Goal: Task Accomplishment & Management: Manage account settings

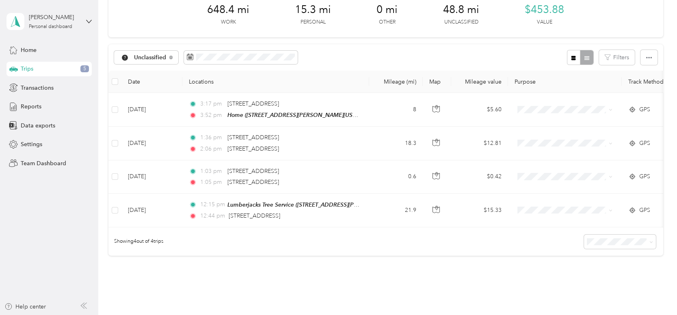
scroll to position [44, 0]
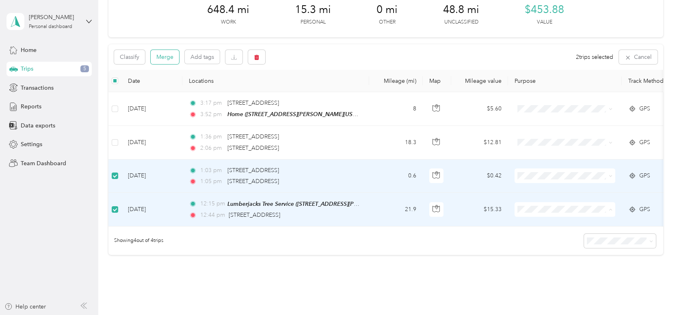
click at [167, 58] on button "Merge" at bounding box center [165, 57] width 28 height 14
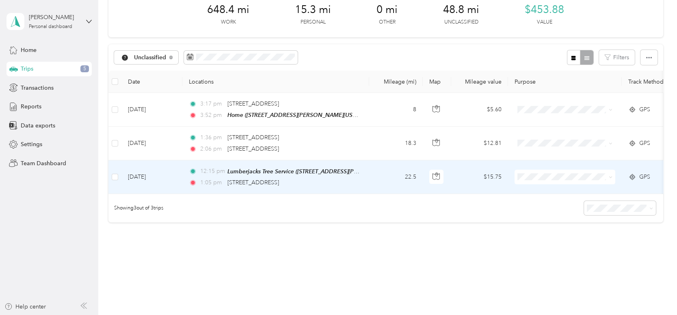
click at [565, 274] on span "LJTS Estimate" at bounding box center [571, 272] width 75 height 9
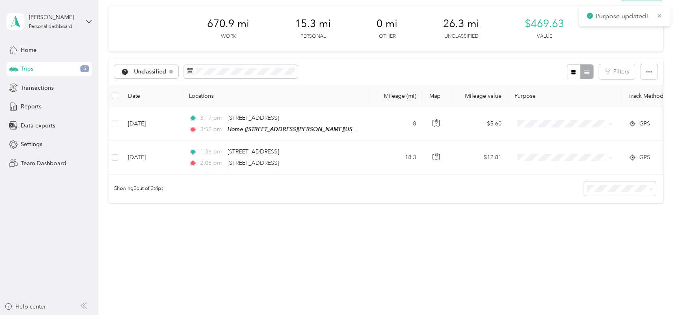
scroll to position [35, 0]
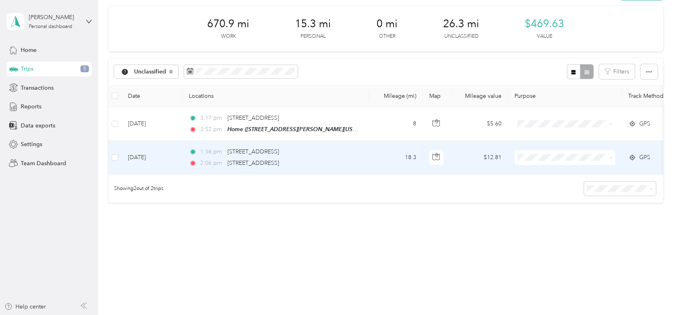
click at [564, 250] on span "LJTS Estimate" at bounding box center [571, 247] width 75 height 9
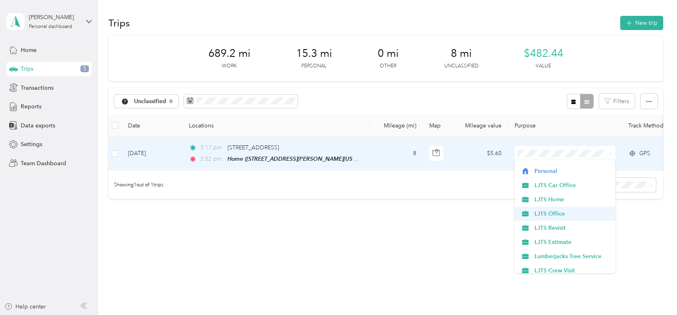
scroll to position [11, 0]
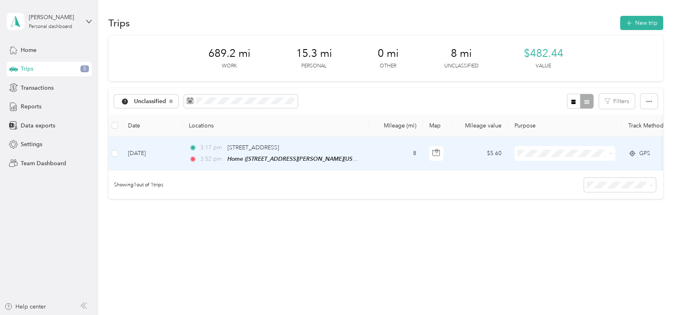
click at [570, 196] on span "LJTS Home" at bounding box center [571, 198] width 75 height 9
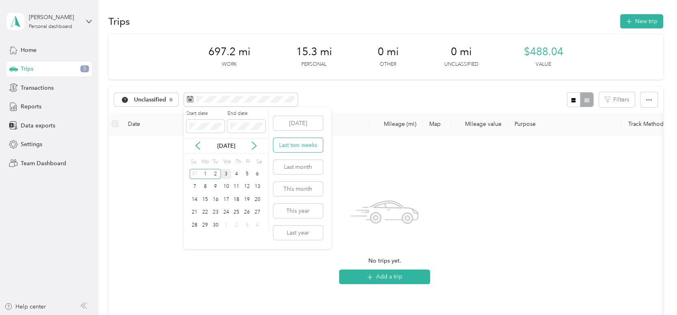
click at [304, 144] on button "Last two weeks" at bounding box center [298, 145] width 50 height 14
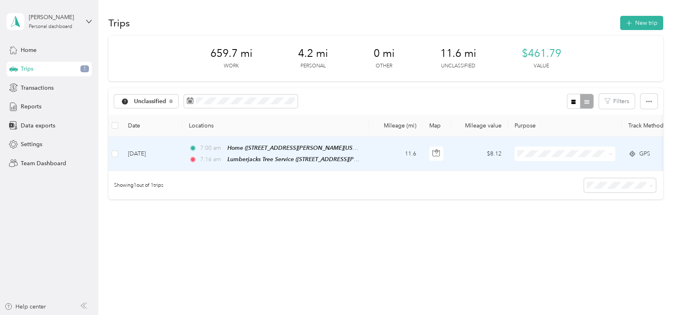
click at [561, 219] on span "LJTS Office" at bounding box center [571, 220] width 75 height 9
